Goal: Navigation & Orientation: Find specific page/section

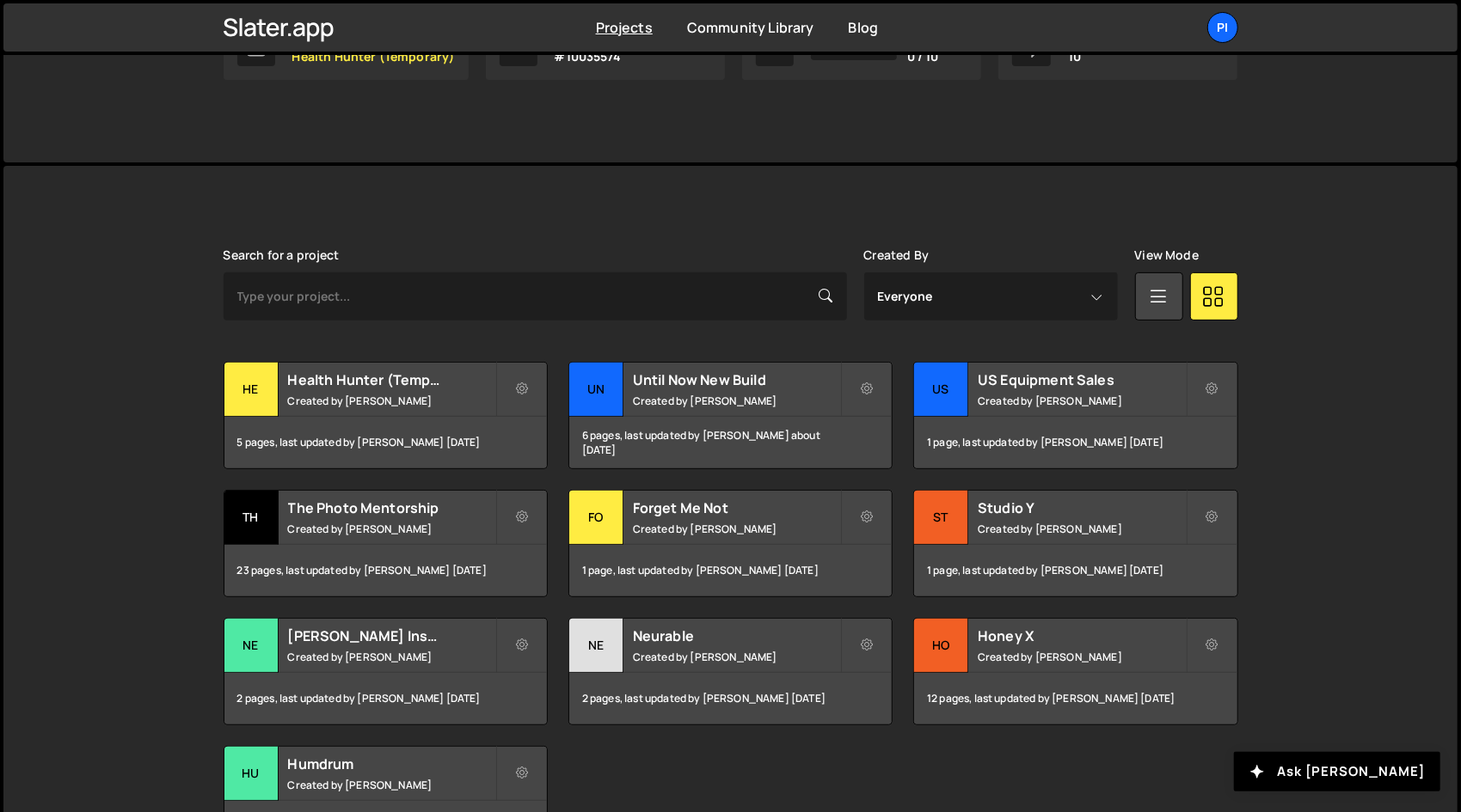
scroll to position [452, 0]
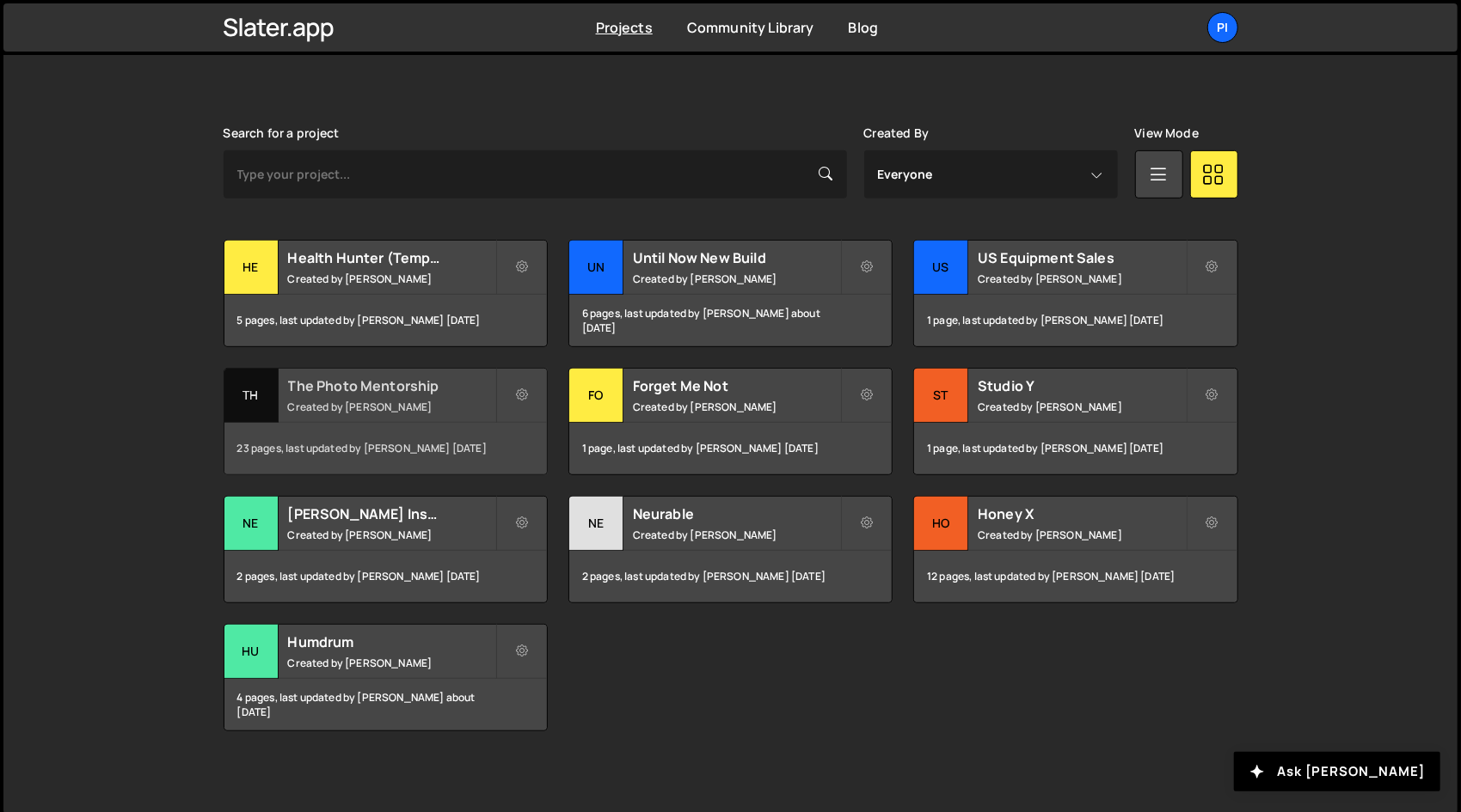
click at [411, 403] on small "Created by [PERSON_NAME]" at bounding box center [391, 406] width 207 height 14
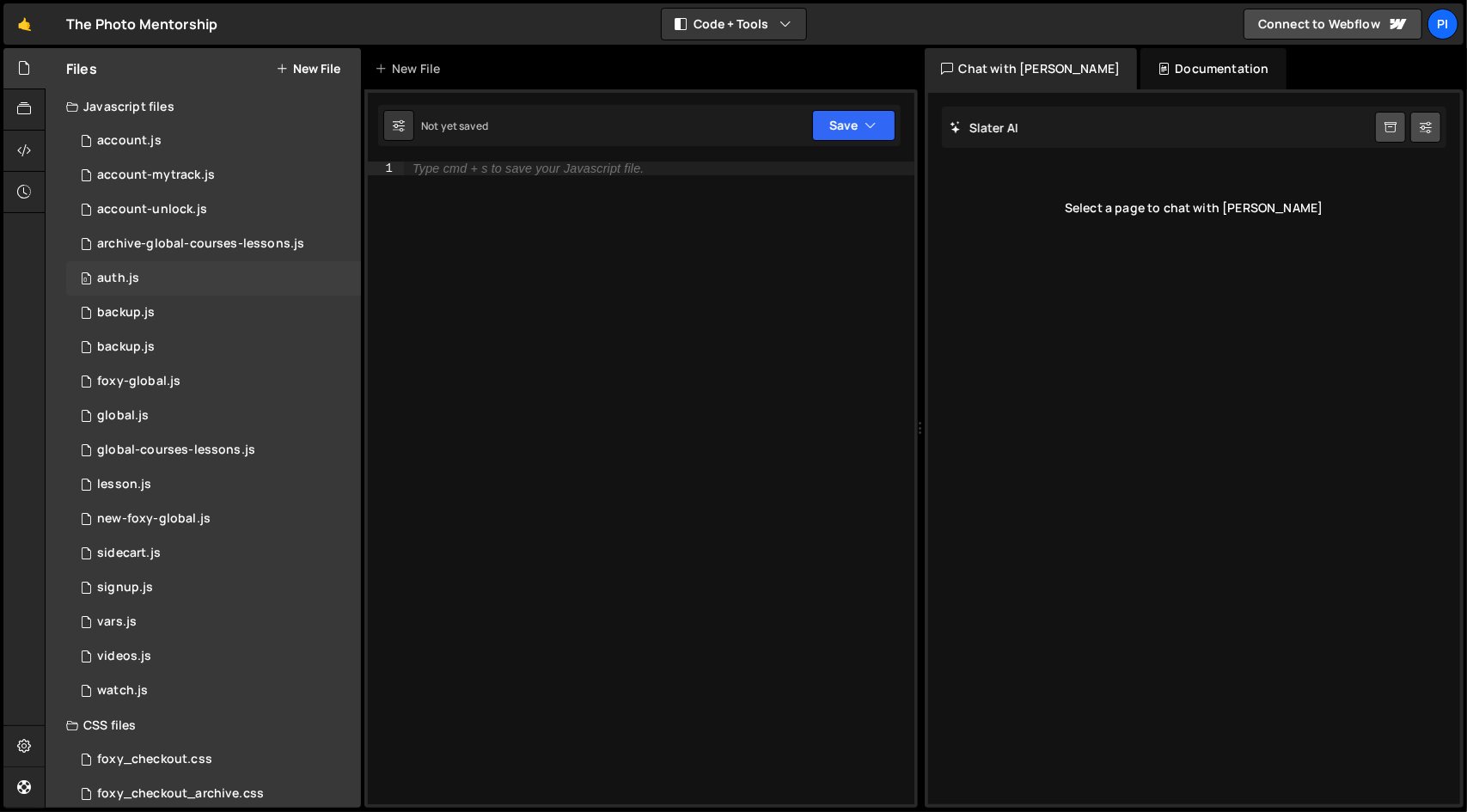
click at [165, 279] on div "0 auth.js 0" at bounding box center [214, 278] width 295 height 35
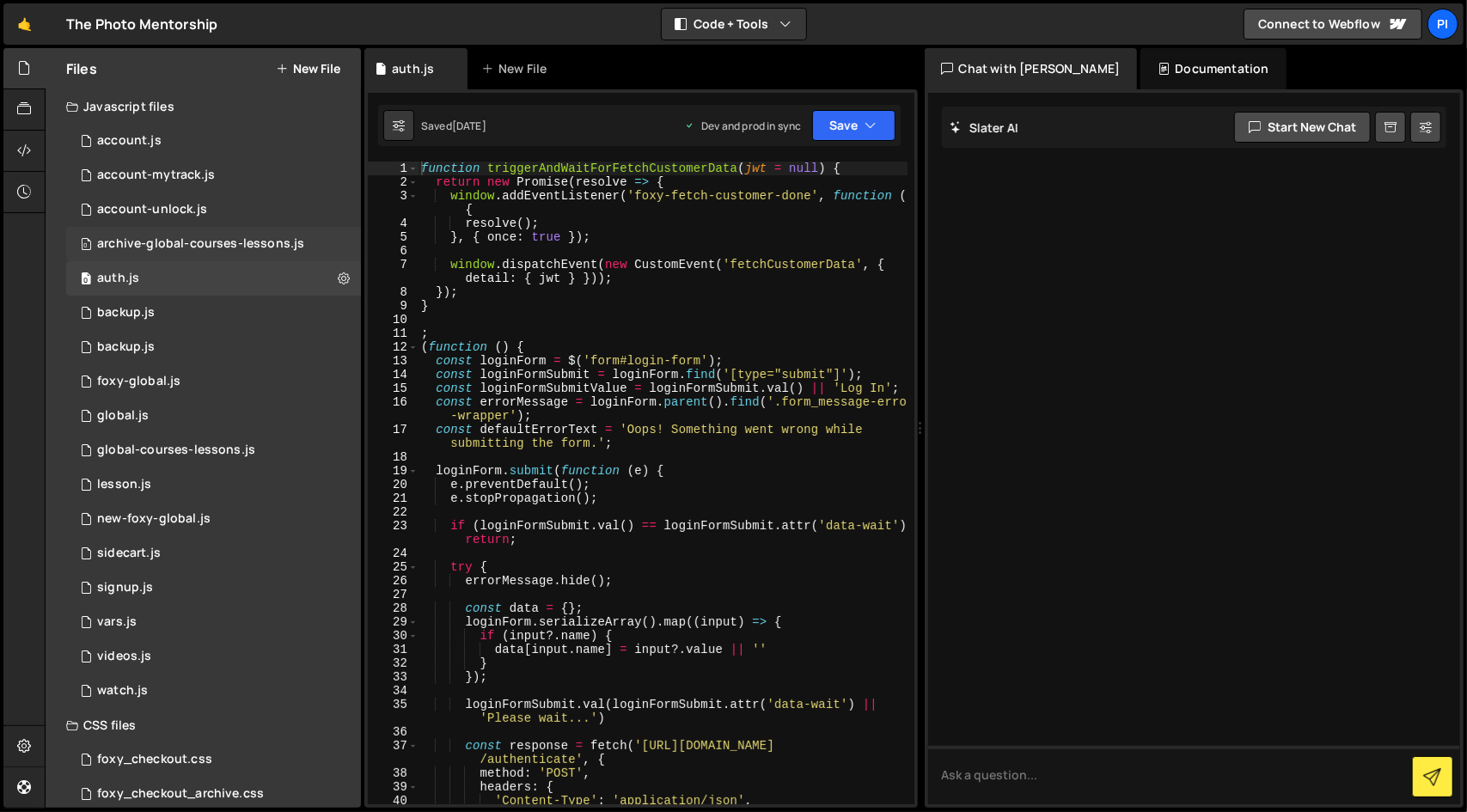
drag, startPoint x: 275, startPoint y: 247, endPoint x: 246, endPoint y: 242, distance: 29.4
click at [246, 242] on div "archive-global-courses-lessons.js" at bounding box center [200, 244] width 207 height 15
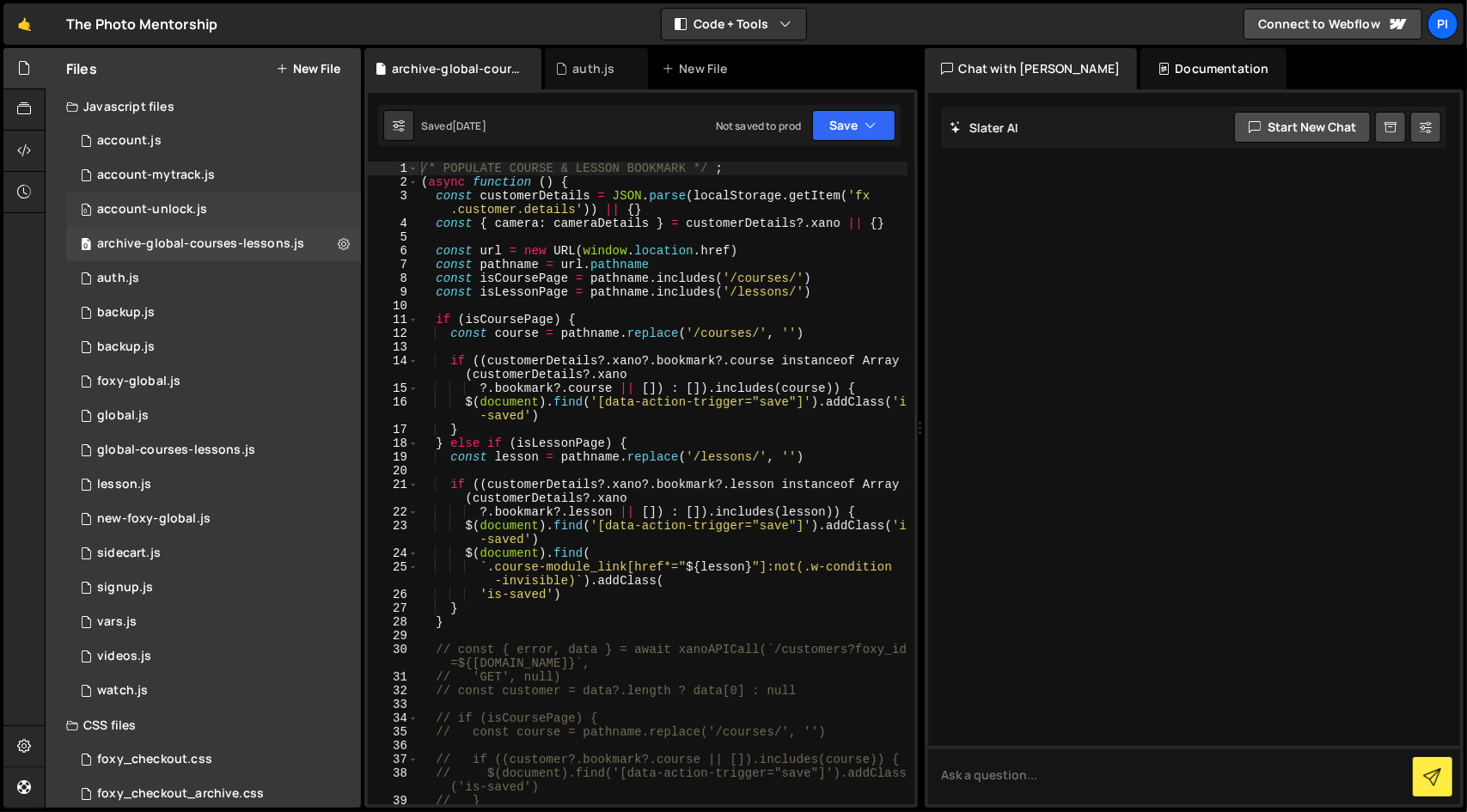
click at [234, 196] on div "0 account-unlock.js 0" at bounding box center [214, 210] width 295 height 35
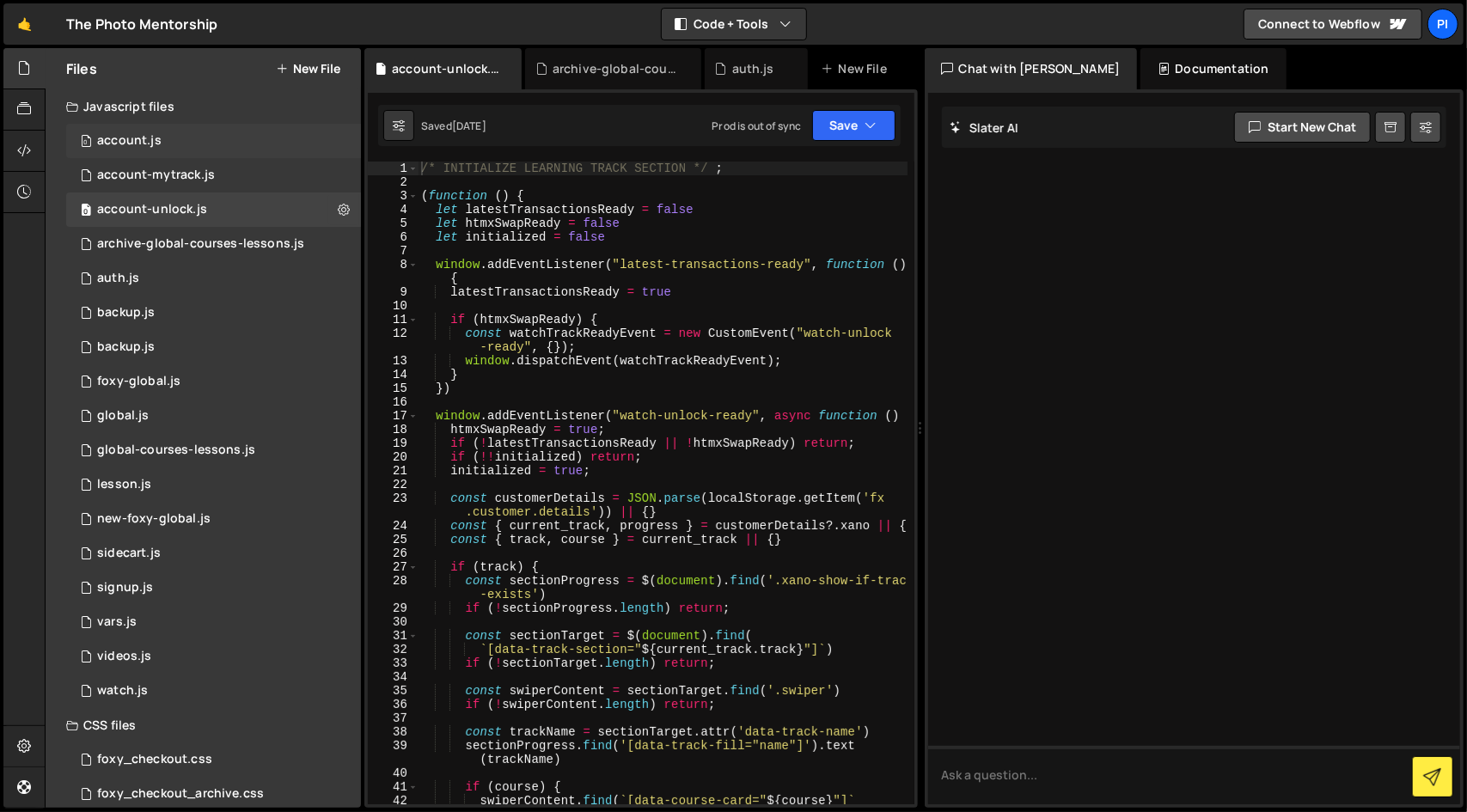
click at [267, 140] on div "0 account.js 0" at bounding box center [214, 141] width 295 height 35
